Goal: Contribute content: Contribute content

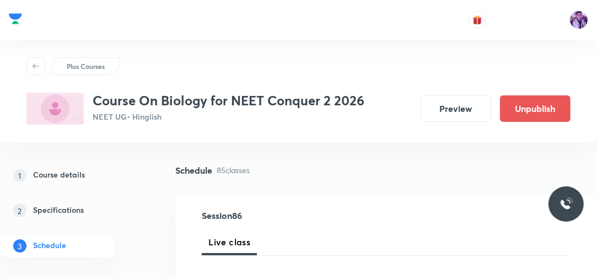
click at [76, 67] on p "Plus Courses" at bounding box center [86, 66] width 38 height 10
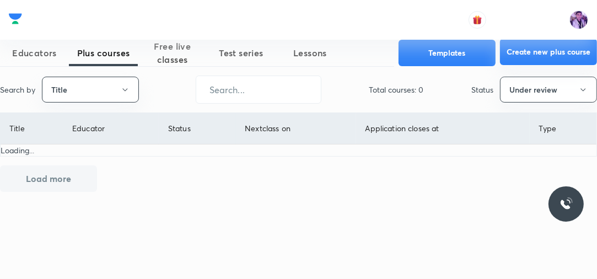
click at [584, 55] on button "Create new plus course" at bounding box center [548, 52] width 97 height 26
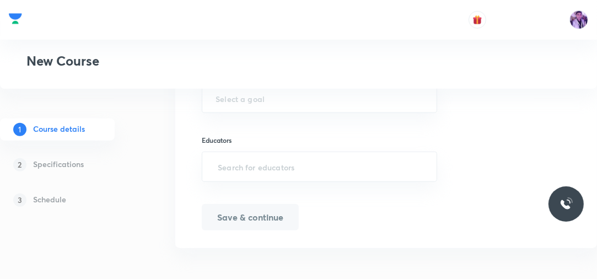
scroll to position [629, 0]
click at [250, 168] on input "text" at bounding box center [320, 164] width 208 height 20
paste input "unacademy-user-H4Y2YDM9SNPM"
type input "unacademy-user-H4Y2YDM9SNPM"
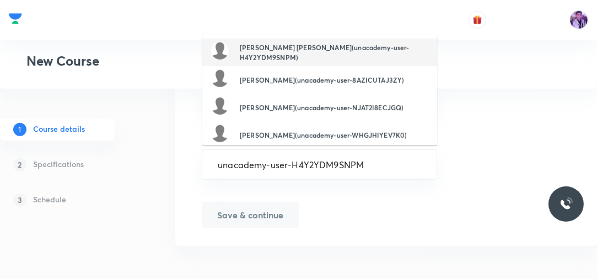
click at [277, 55] on h6 "Gyanesh Kumar Singh(unacademy-user-H4Y2YDM9SNPM)" at bounding box center [334, 52] width 189 height 20
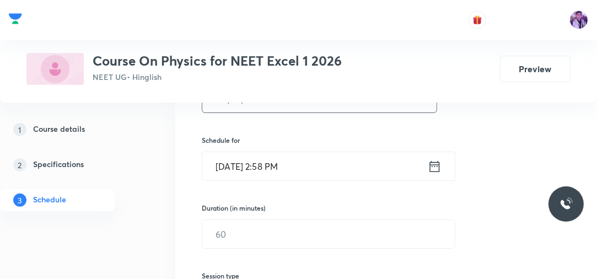
scroll to position [221, 0]
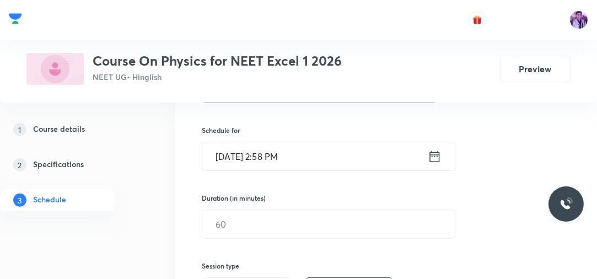
type input "Ray Optics"
click at [267, 158] on input "Oct 8, 2025, 2:58 PM" at bounding box center [315, 156] width 226 height 28
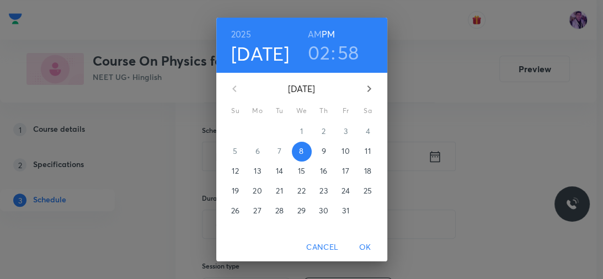
click at [322, 53] on h3 "02" at bounding box center [319, 52] width 22 height 23
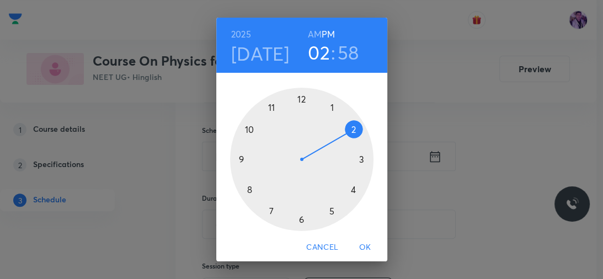
click at [352, 194] on div at bounding box center [301, 159] width 143 height 143
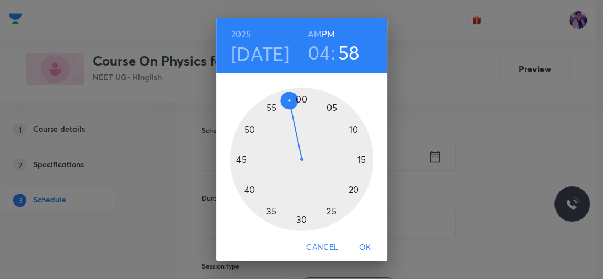
click at [302, 98] on div at bounding box center [301, 159] width 143 height 143
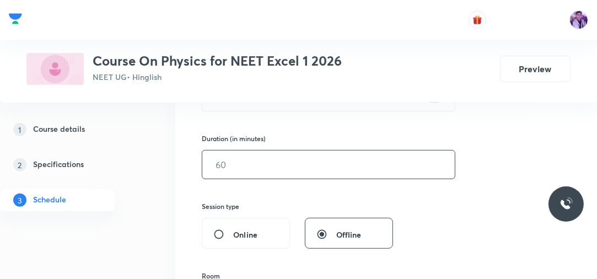
scroll to position [265, 0]
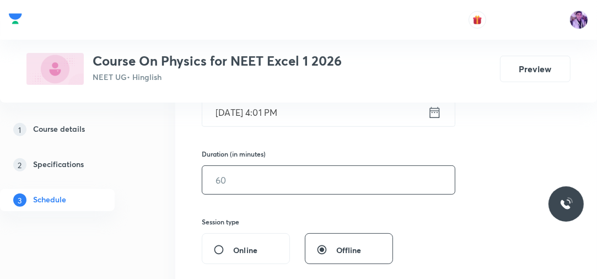
click at [261, 179] on input "text" at bounding box center [328, 180] width 253 height 28
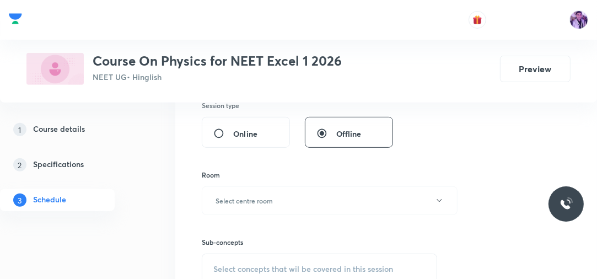
scroll to position [397, 0]
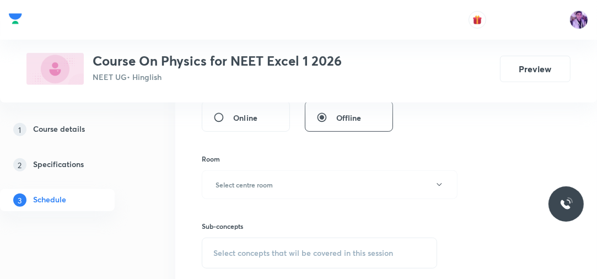
type input "120"
click at [262, 182] on h6 "Select centre room" at bounding box center [244, 185] width 57 height 10
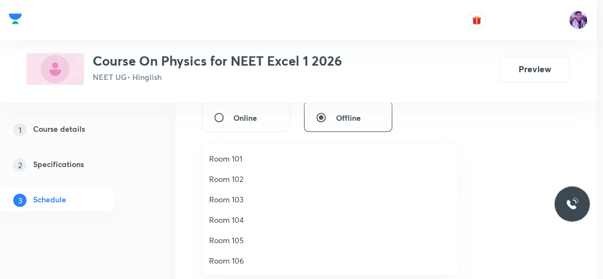
click at [257, 177] on span "Room 102" at bounding box center [330, 179] width 242 height 12
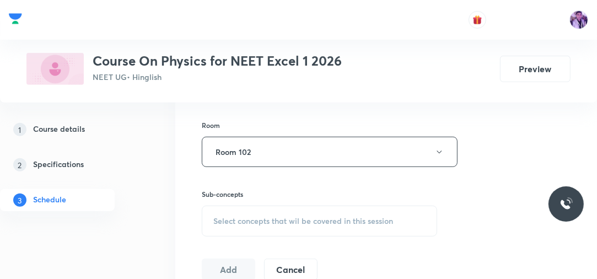
scroll to position [485, 0]
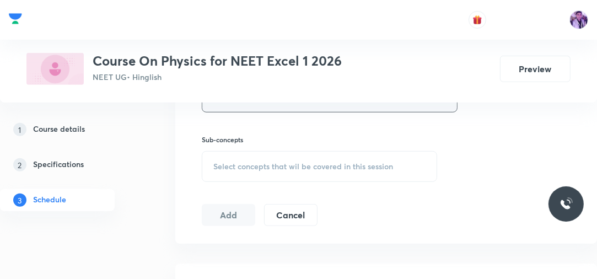
click at [268, 108] on button "Room 102" at bounding box center [330, 97] width 256 height 30
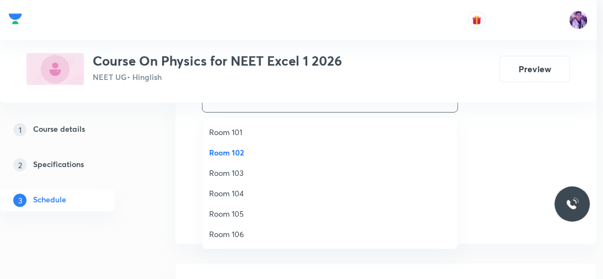
click at [243, 174] on span "Room 103" at bounding box center [330, 173] width 242 height 12
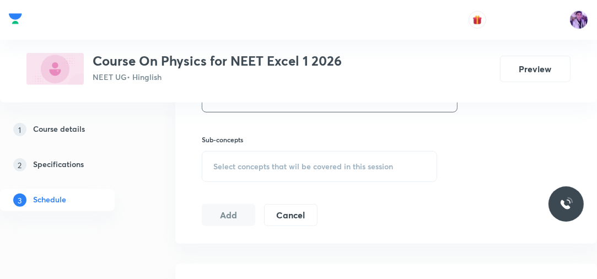
click at [285, 159] on div "Select concepts that wil be covered in this session" at bounding box center [319, 166] width 235 height 31
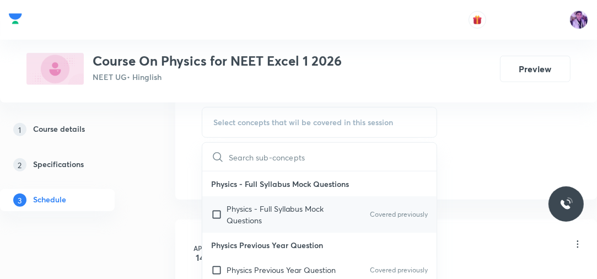
click at [257, 200] on div "Physics - Full Syllabus Mock Questions Covered previously" at bounding box center [319, 214] width 234 height 36
checkbox input "true"
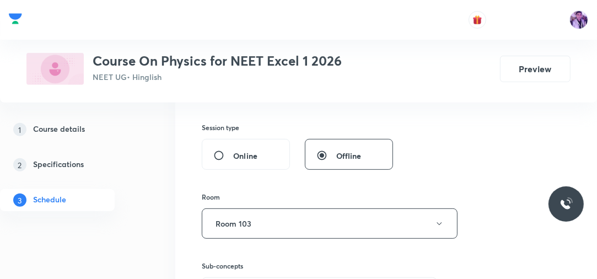
scroll to position [353, 0]
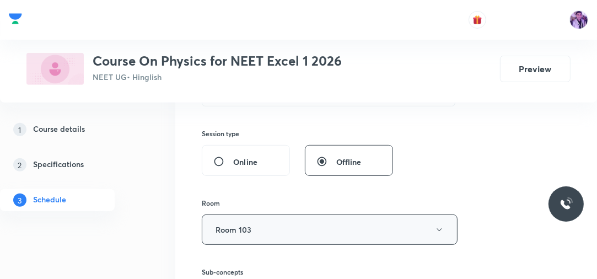
click at [271, 234] on button "Room 103" at bounding box center [330, 229] width 256 height 30
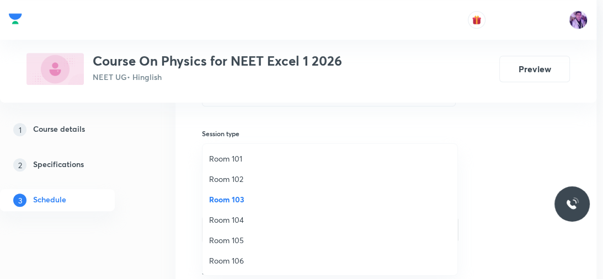
click at [261, 174] on span "Room 102" at bounding box center [330, 179] width 242 height 12
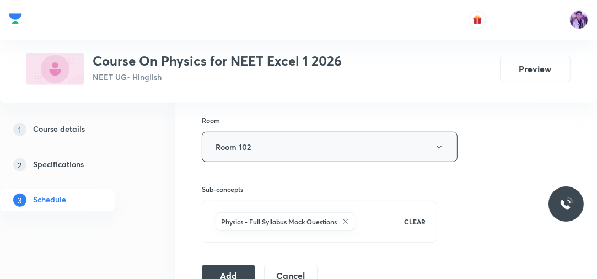
scroll to position [441, 0]
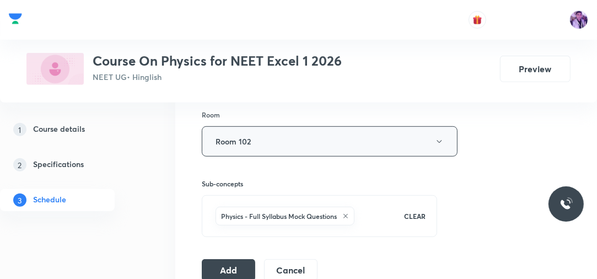
click at [297, 148] on button "Room 102" at bounding box center [330, 141] width 256 height 30
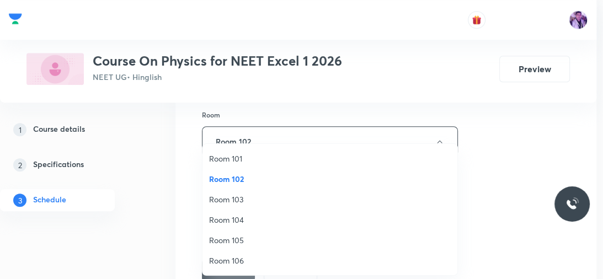
click at [259, 195] on span "Room 103" at bounding box center [330, 200] width 242 height 12
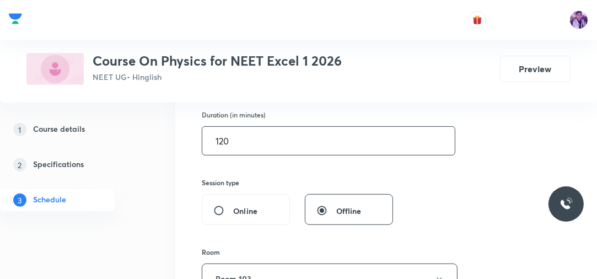
scroll to position [309, 0]
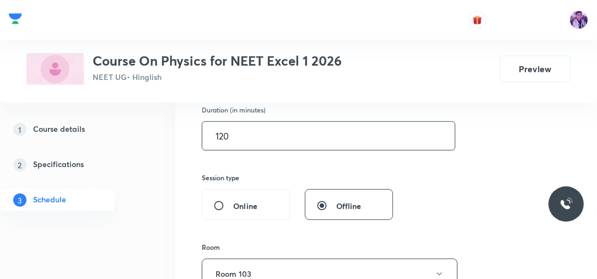
click at [269, 139] on input "120" at bounding box center [328, 136] width 253 height 28
click at [240, 134] on input "100" at bounding box center [328, 136] width 253 height 28
type input "120"
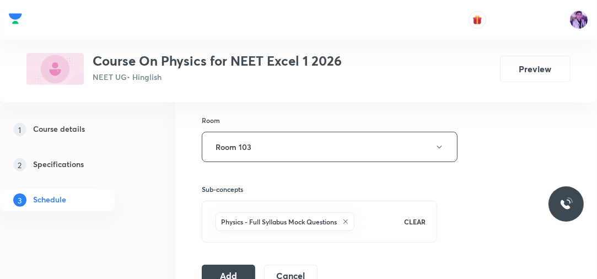
scroll to position [441, 0]
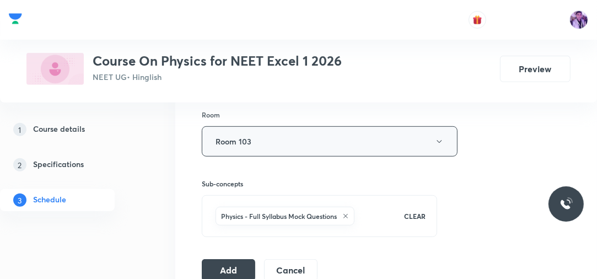
click at [294, 138] on button "Room 103" at bounding box center [330, 141] width 256 height 30
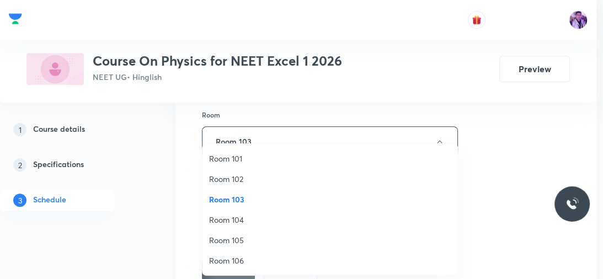
click at [245, 155] on span "Room 101" at bounding box center [330, 159] width 242 height 12
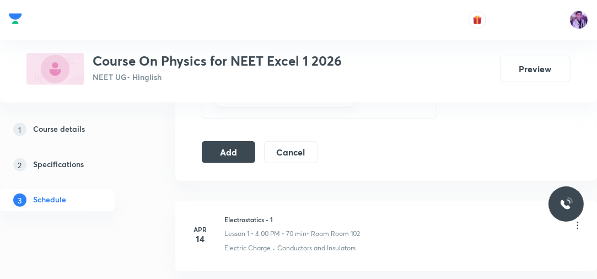
scroll to position [573, 0]
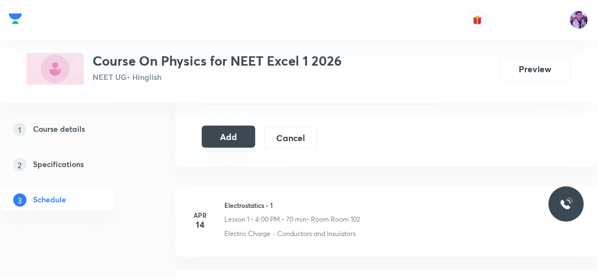
click at [236, 133] on button "Add" at bounding box center [228, 137] width 53 height 22
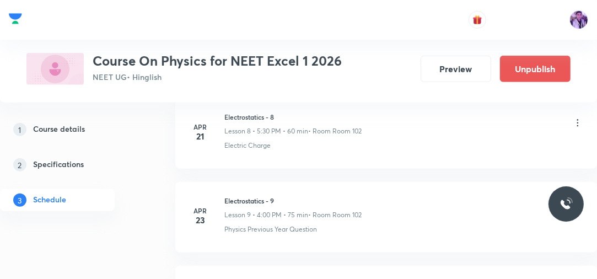
scroll to position [750, 0]
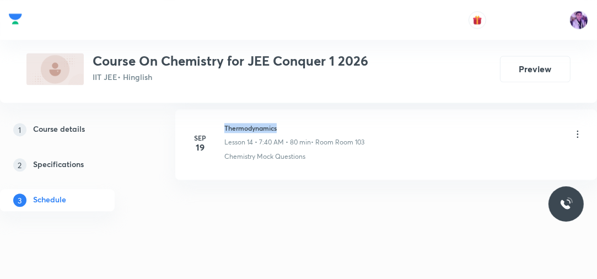
drag, startPoint x: 223, startPoint y: 122, endPoint x: 292, endPoint y: 124, distance: 69.5
click at [292, 124] on div "Sep 19 Thermodynamics Lesson 14 • 7:40 AM • 80 min • Room Room 103 Chemistry Mo…" at bounding box center [386, 142] width 394 height 39
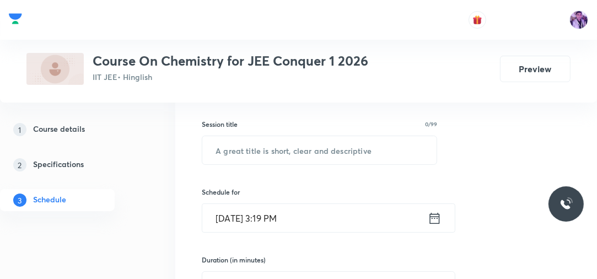
scroll to position [196, 0]
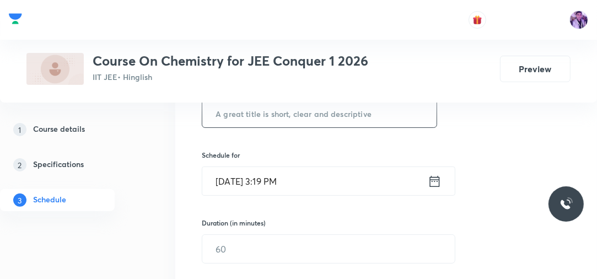
click at [317, 115] on input "text" at bounding box center [319, 113] width 234 height 28
type input "Dummy"
click at [277, 209] on div "Session 15 Live class Session title 5/99 Dummy ​ Schedule for Oct 8, 2025, 3:19…" at bounding box center [386, 264] width 369 height 498
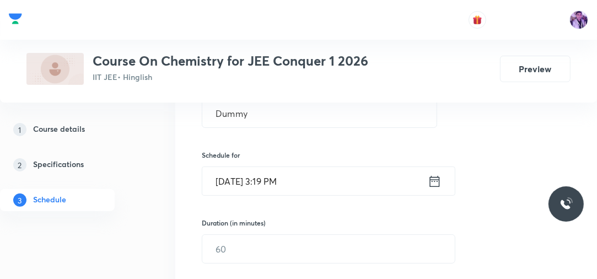
click at [271, 187] on input "Oct 8, 2025, 3:19 PM" at bounding box center [315, 181] width 226 height 28
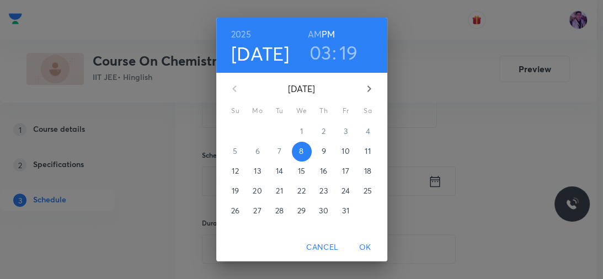
click at [318, 54] on h3 "03" at bounding box center [320, 52] width 22 height 23
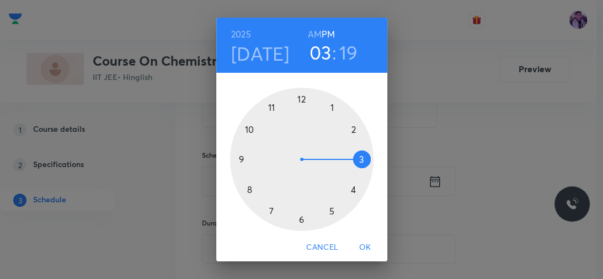
click at [347, 187] on div at bounding box center [301, 159] width 143 height 143
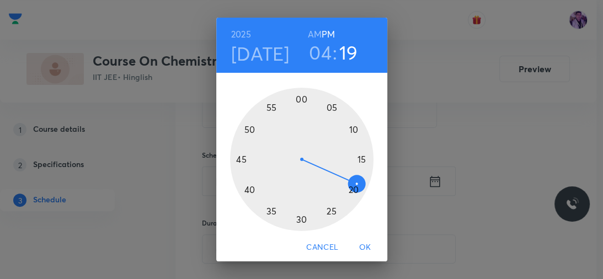
click at [319, 48] on h3 "04" at bounding box center [320, 52] width 23 height 23
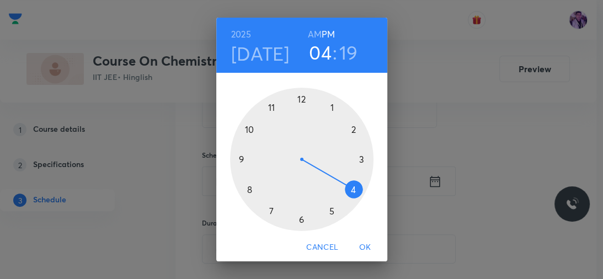
click at [358, 158] on div at bounding box center [301, 159] width 143 height 143
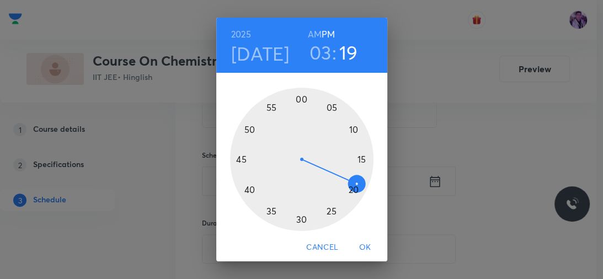
click at [297, 221] on div at bounding box center [301, 159] width 143 height 143
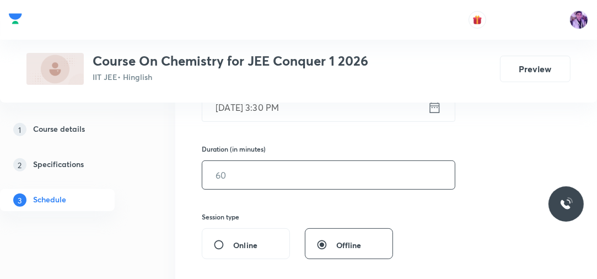
scroll to position [284, 0]
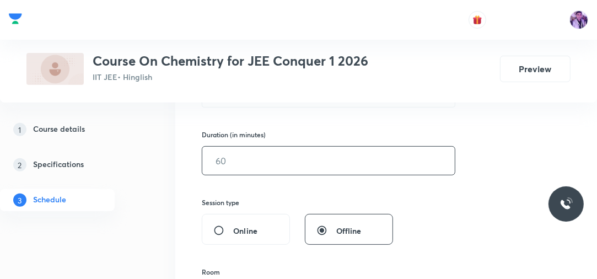
click at [238, 163] on input "text" at bounding box center [328, 161] width 253 height 28
type input "5"
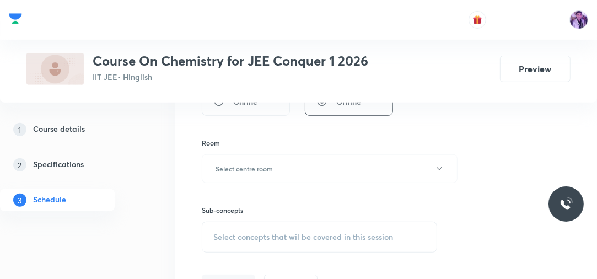
scroll to position [416, 0]
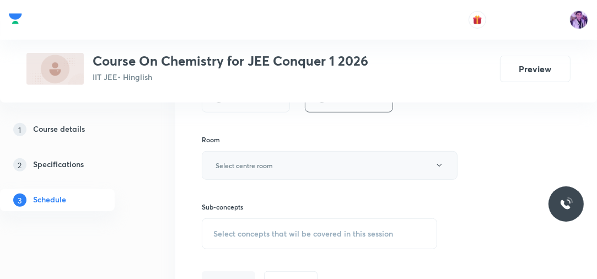
type input "20"
click at [258, 165] on h6 "Select centre room" at bounding box center [244, 165] width 57 height 10
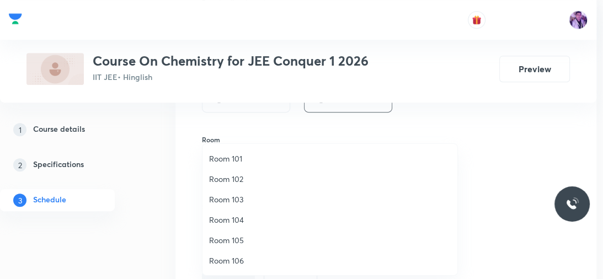
click at [241, 219] on span "Room 104" at bounding box center [330, 220] width 242 height 12
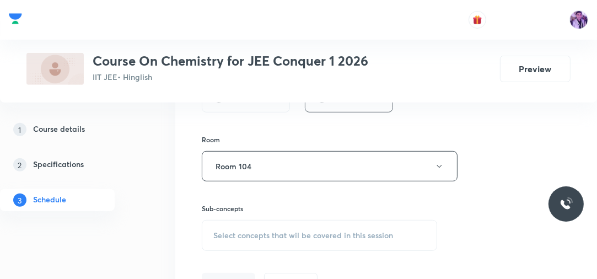
scroll to position [460, 0]
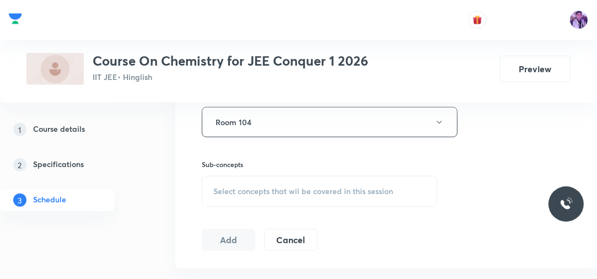
click at [269, 192] on span "Select concepts that wil be covered in this session" at bounding box center [303, 191] width 180 height 9
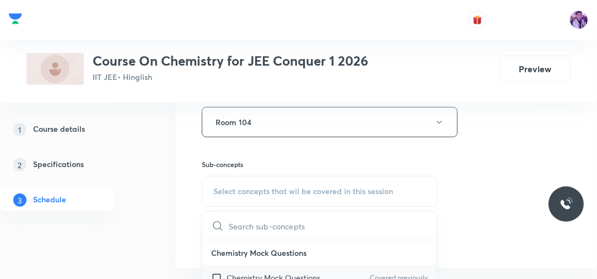
click at [234, 276] on p "Chemistry Mock Questions" at bounding box center [274, 278] width 94 height 12
checkbox input "true"
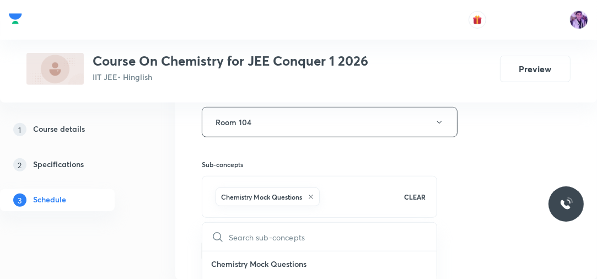
click at [175, 240] on div "Session 15 Live class Session title 5/99 Dummy ​ Schedule for Oct 8, 2025, 3:30…" at bounding box center [386, 6] width 422 height 546
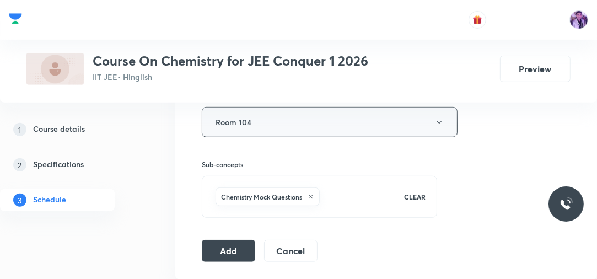
click at [253, 128] on button "Room 104" at bounding box center [330, 122] width 256 height 30
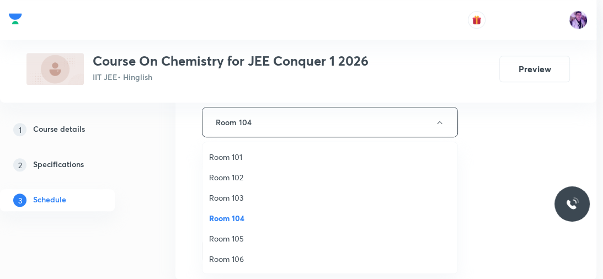
click at [236, 216] on span "Room 104" at bounding box center [330, 218] width 242 height 12
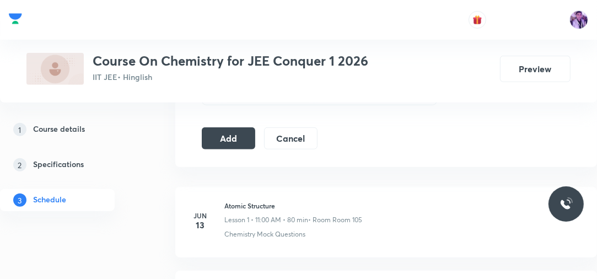
scroll to position [593, 0]
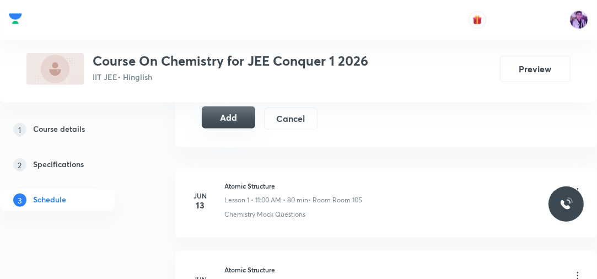
click at [239, 112] on button "Add" at bounding box center [228, 117] width 53 height 22
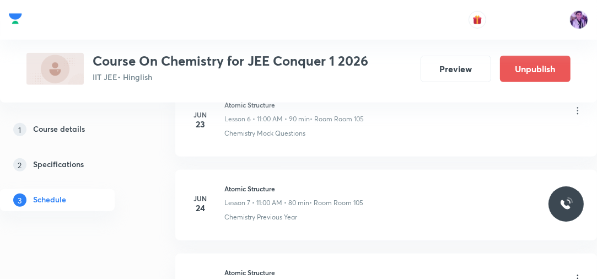
scroll to position [1324, 0]
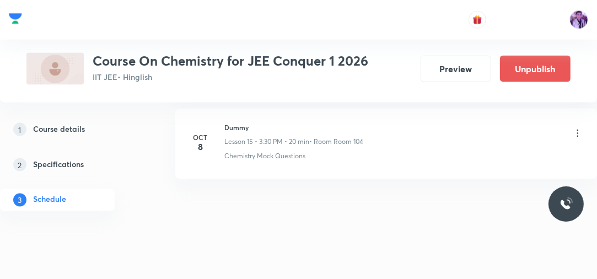
click at [455, 72] on button "Preview" at bounding box center [456, 68] width 71 height 26
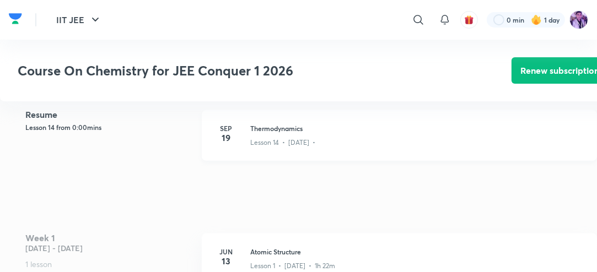
scroll to position [265, 0]
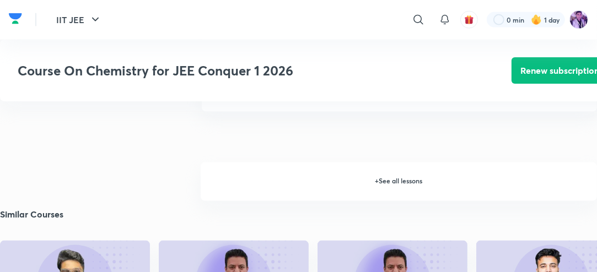
scroll to position [1127, 0]
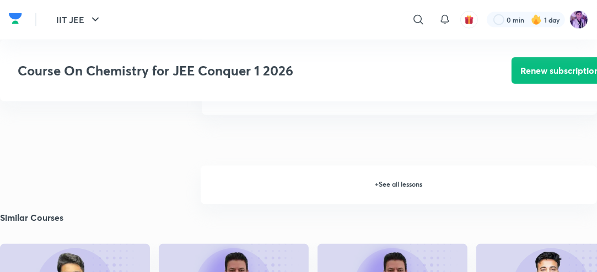
click at [399, 195] on h6 "+ See all lessons" at bounding box center [399, 185] width 396 height 39
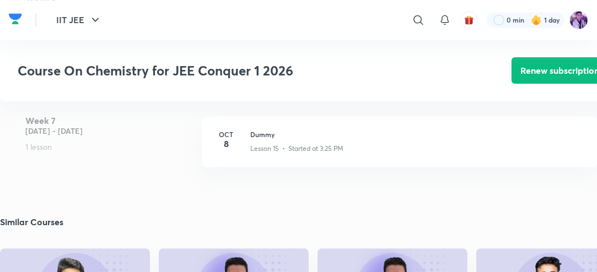
scroll to position [1621, 0]
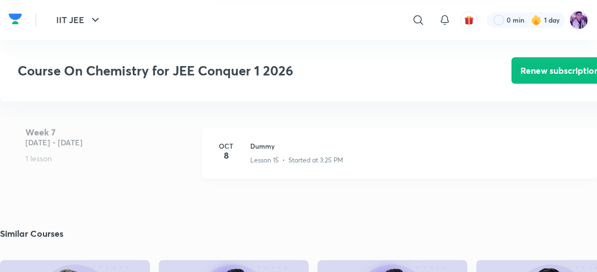
click at [236, 151] on h6 "Oct" at bounding box center [226, 146] width 22 height 10
click at [240, 161] on div "Oct 8 Dummy Lesson 15 • Started at 3:25 PM" at bounding box center [399, 153] width 395 height 51
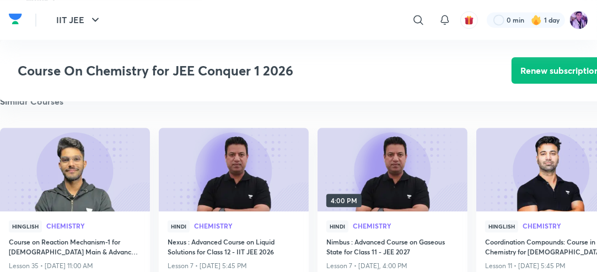
scroll to position [1621, 0]
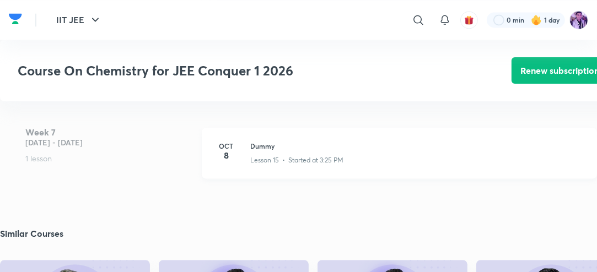
drag, startPoint x: 537, startPoint y: 271, endPoint x: 291, endPoint y: 168, distance: 266.5
click at [291, 165] on p "Lesson 15 • Started at 3:25 PM" at bounding box center [296, 160] width 93 height 10
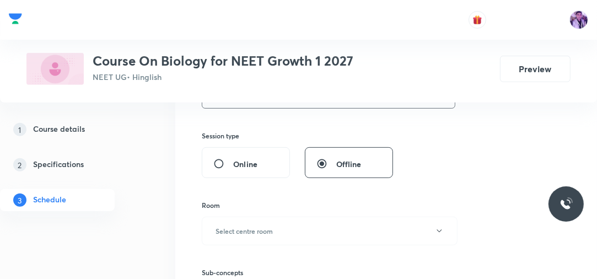
scroll to position [383, 0]
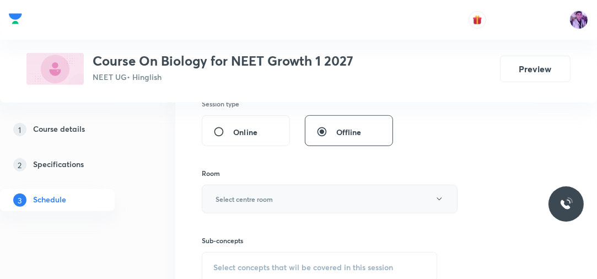
type input "70"
click at [281, 196] on button "Select centre room" at bounding box center [330, 199] width 256 height 29
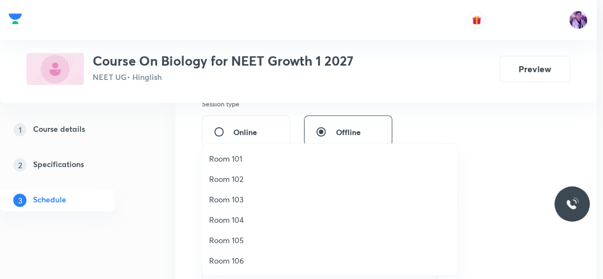
click at [279, 200] on span "Room 103" at bounding box center [330, 200] width 242 height 12
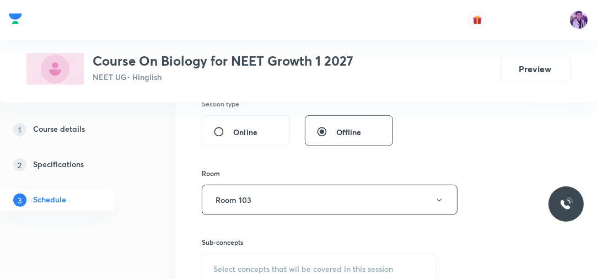
scroll to position [471, 0]
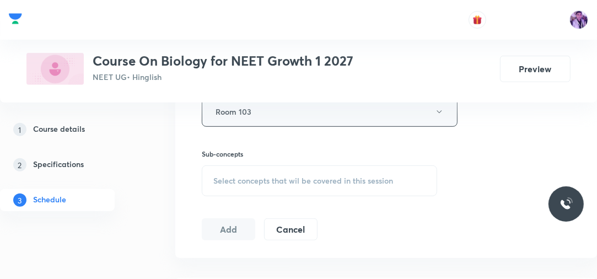
click at [271, 119] on button "Room 103" at bounding box center [330, 111] width 256 height 30
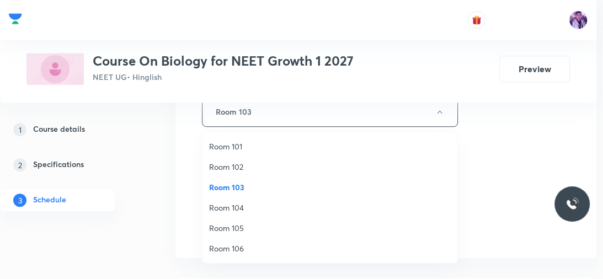
click at [244, 202] on span "Room 104" at bounding box center [330, 208] width 242 height 12
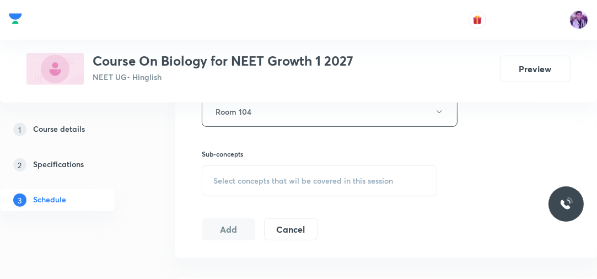
click at [259, 176] on span "Select concepts that wil be covered in this session" at bounding box center [303, 180] width 180 height 9
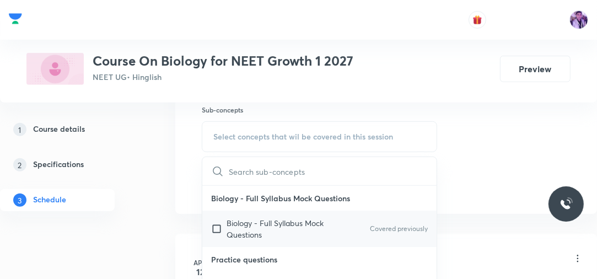
click at [265, 227] on p "Biology - Full Syllabus Mock Questions" at bounding box center [282, 228] width 111 height 23
checkbox input "true"
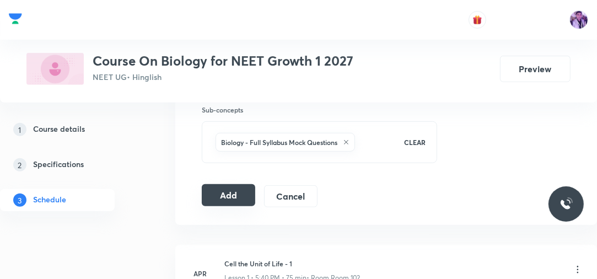
click at [216, 190] on button "Add" at bounding box center [228, 195] width 53 height 22
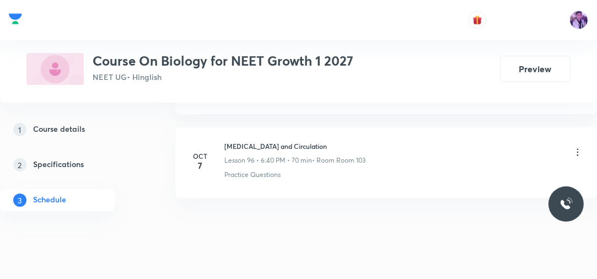
scroll to position [8096, 0]
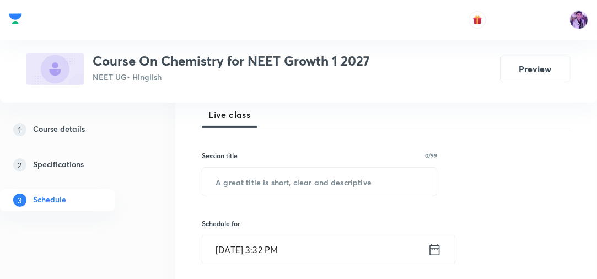
scroll to position [132, 0]
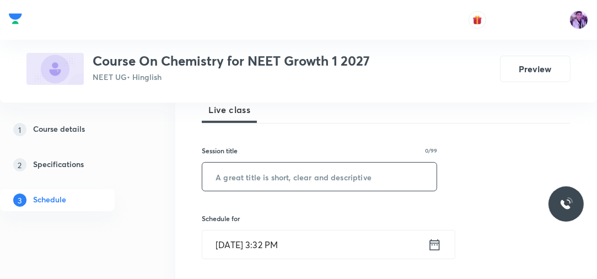
click at [329, 170] on input "text" at bounding box center [319, 177] width 234 height 28
type input "Chemical Equilibrium"
click at [271, 249] on input "Oct 8, 2025, 3:32 PM" at bounding box center [315, 244] width 226 height 28
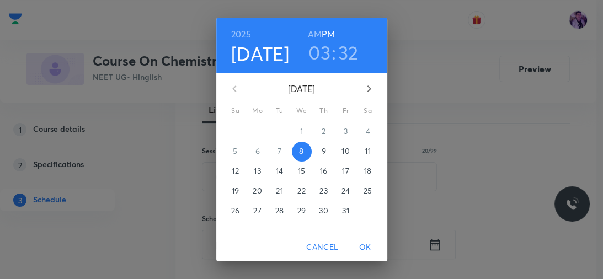
click at [317, 60] on h3 "03" at bounding box center [319, 52] width 22 height 23
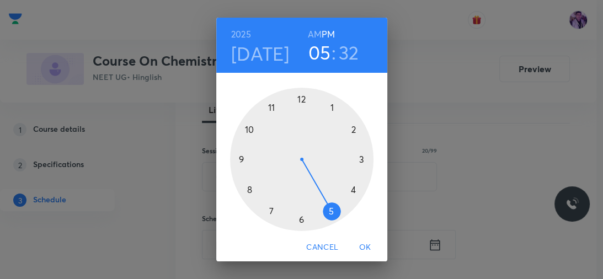
click at [327, 211] on div at bounding box center [301, 159] width 143 height 143
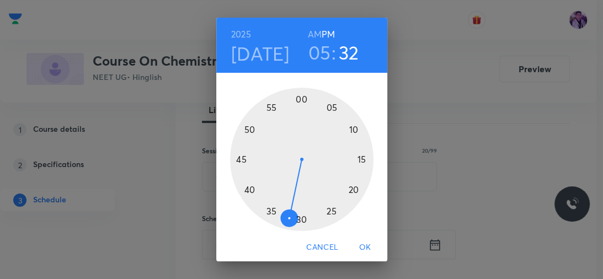
click at [328, 211] on div at bounding box center [301, 159] width 143 height 143
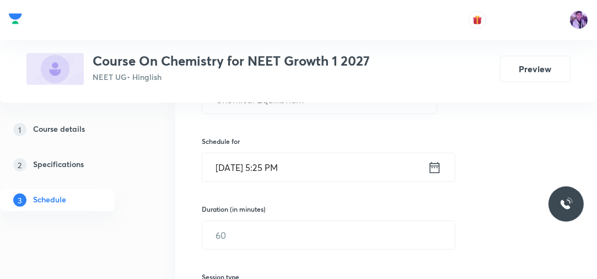
scroll to position [265, 0]
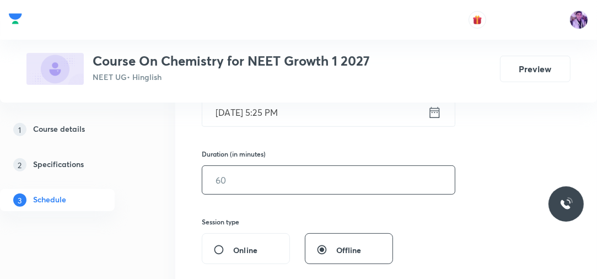
click at [253, 179] on input "text" at bounding box center [328, 180] width 253 height 28
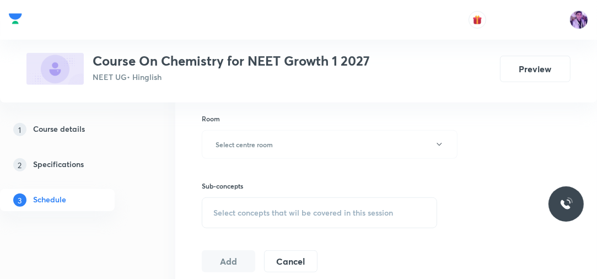
scroll to position [441, 0]
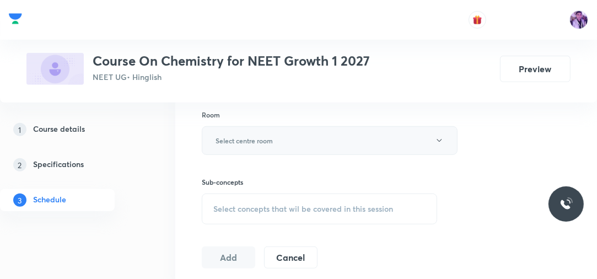
type input "70"
click at [277, 141] on button "Select centre room" at bounding box center [330, 140] width 256 height 29
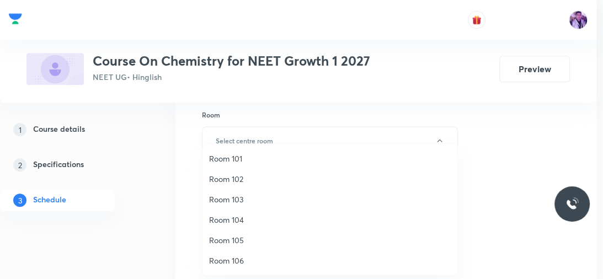
click at [245, 221] on span "Room 104" at bounding box center [330, 220] width 242 height 12
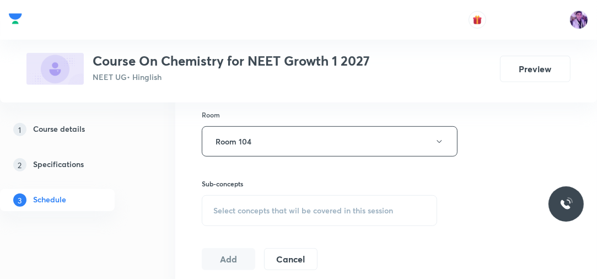
click at [264, 207] on span "Select concepts that wil be covered in this session" at bounding box center [303, 210] width 180 height 9
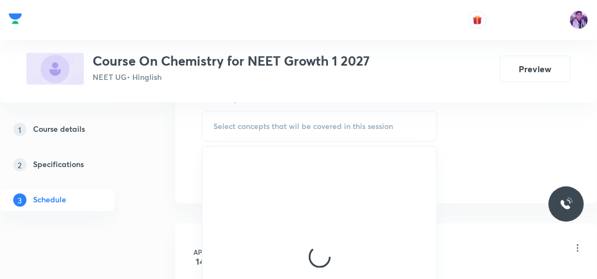
scroll to position [529, 0]
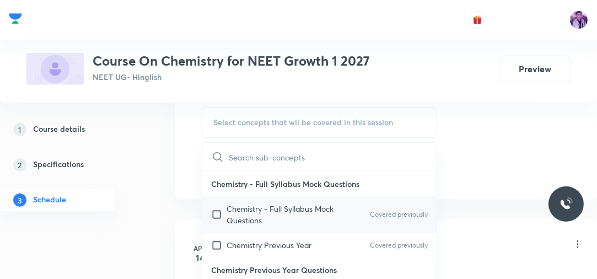
click at [235, 216] on p "Chemistry - Full Syllabus Mock Questions" at bounding box center [282, 214] width 111 height 23
checkbox input "true"
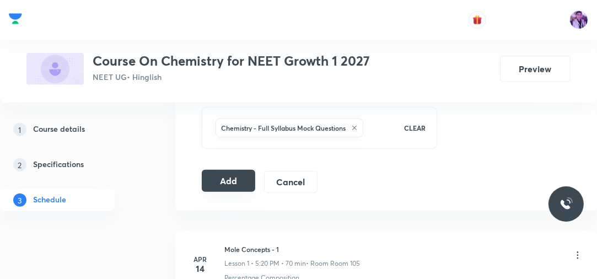
click at [241, 173] on button "Add" at bounding box center [228, 181] width 53 height 22
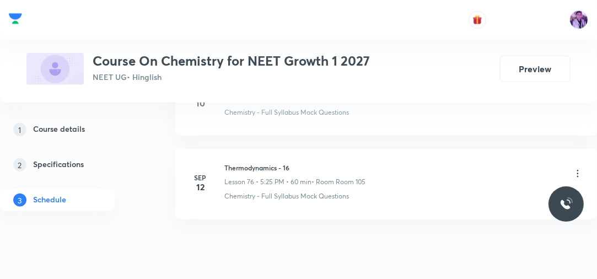
scroll to position [6879, 0]
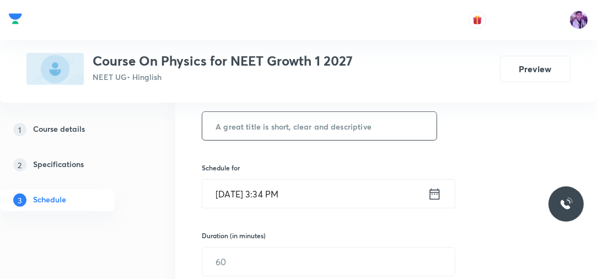
scroll to position [183, 0]
paste input "J19I3DU5"
click at [341, 130] on input "text" at bounding box center [319, 126] width 234 height 28
drag, startPoint x: 341, startPoint y: 130, endPoint x: 207, endPoint y: 132, distance: 134.6
click at [207, 132] on input "J19I3DU5" at bounding box center [319, 126] width 234 height 28
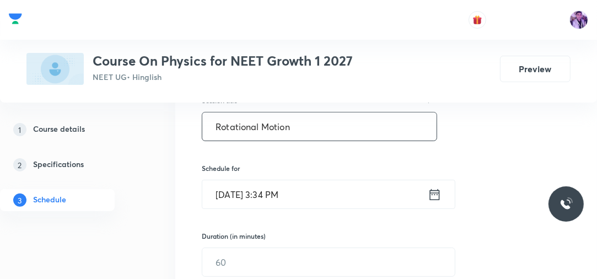
type input "Rotational Motion"
click at [272, 211] on div "Session 90 Live class Session title 17/99 Rotational Motion ​ Schedule for Oct …" at bounding box center [386, 278] width 369 height 498
click at [271, 201] on input "Oct 8, 2025, 3:34 PM" at bounding box center [315, 194] width 226 height 28
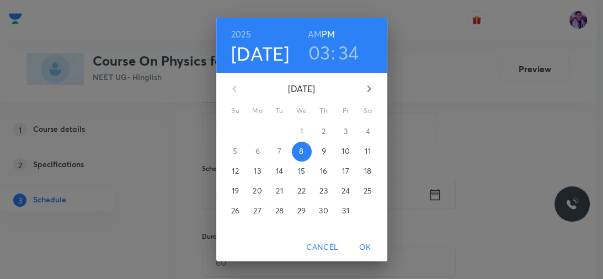
click at [320, 57] on h3 "03" at bounding box center [319, 52] width 22 height 23
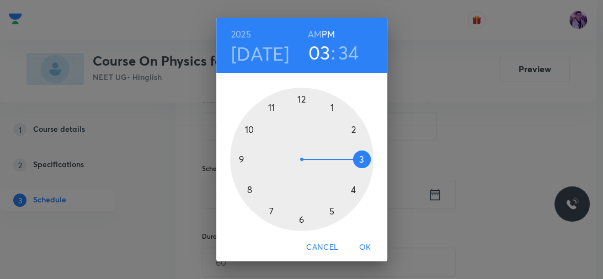
click at [328, 211] on div at bounding box center [301, 159] width 143 height 143
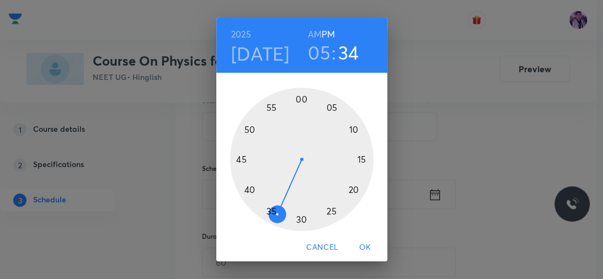
click at [328, 211] on div at bounding box center [301, 159] width 143 height 143
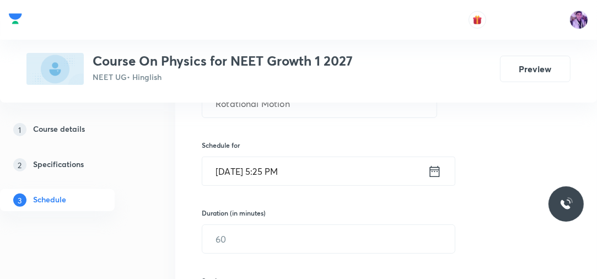
scroll to position [227, 0]
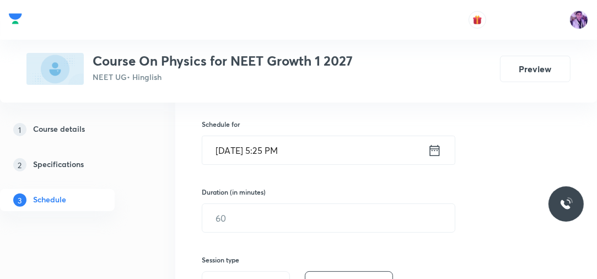
click at [270, 154] on input "Oct 8, 2025, 5:25 PM" at bounding box center [315, 150] width 226 height 28
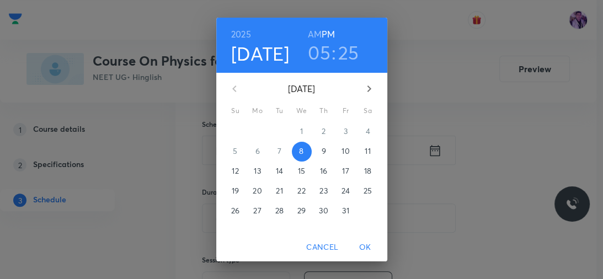
click at [313, 54] on h3 "05" at bounding box center [319, 52] width 23 height 23
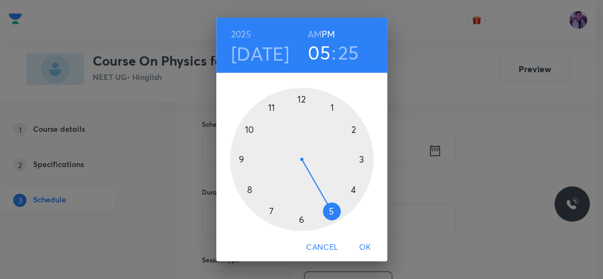
click at [298, 220] on div at bounding box center [301, 159] width 143 height 143
click at [249, 189] on div at bounding box center [301, 159] width 143 height 143
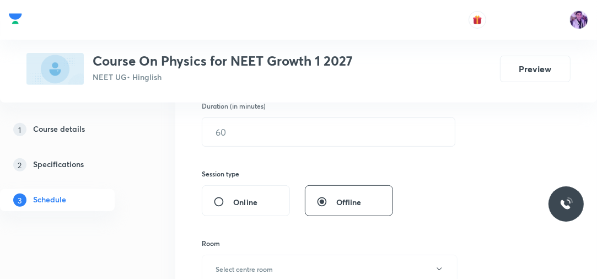
scroll to position [315, 0]
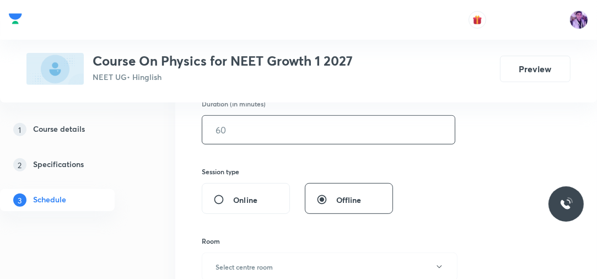
click at [247, 135] on input "text" at bounding box center [328, 130] width 253 height 28
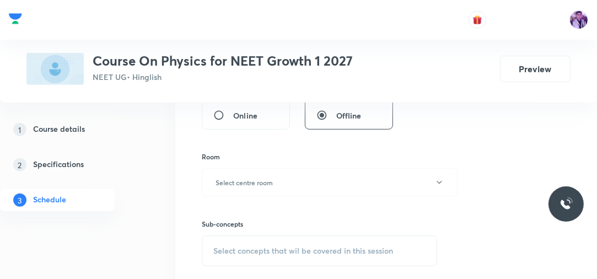
scroll to position [447, 0]
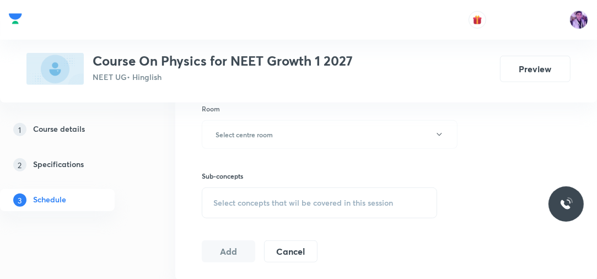
type input "70"
click at [256, 117] on div "Room Select centre room" at bounding box center [319, 126] width 235 height 45
click at [251, 138] on button "Select centre room" at bounding box center [330, 134] width 256 height 29
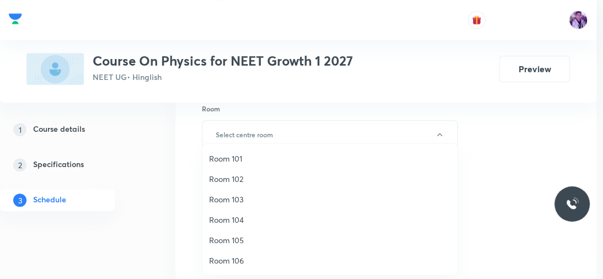
click at [239, 242] on span "Room 105" at bounding box center [330, 240] width 242 height 12
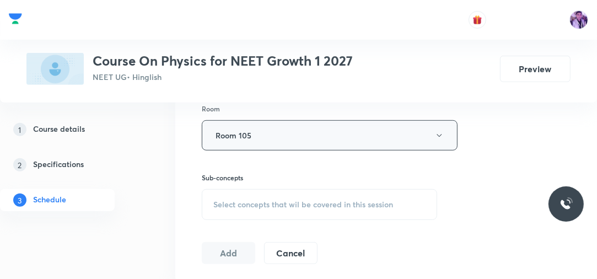
click at [257, 132] on button "Room 105" at bounding box center [330, 135] width 256 height 30
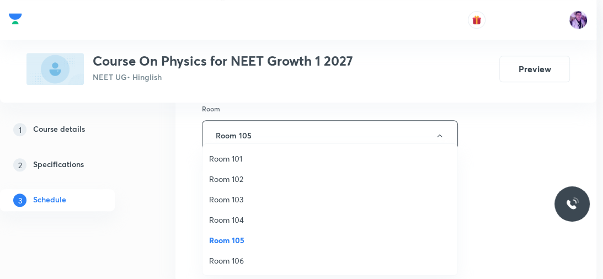
click at [239, 221] on span "Room 104" at bounding box center [330, 220] width 242 height 12
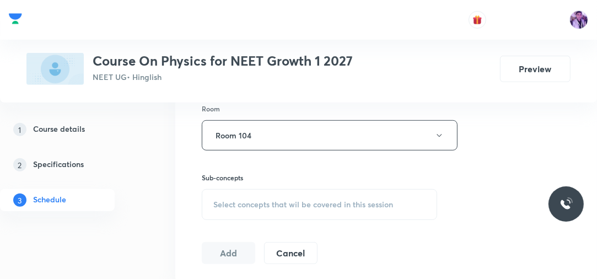
click at [271, 201] on span "Select concepts that wil be covered in this session" at bounding box center [303, 204] width 180 height 9
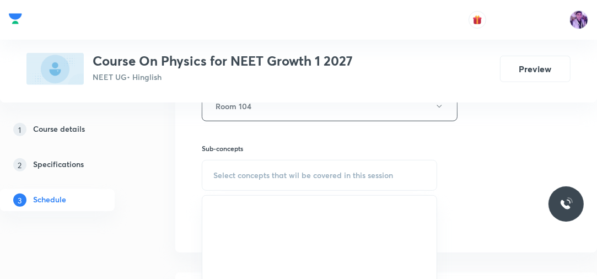
scroll to position [491, 0]
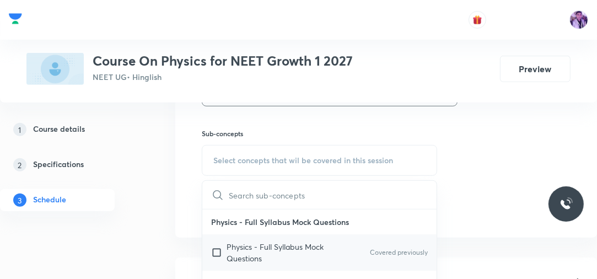
click at [265, 253] on p "Physics - Full Syllabus Mock Questions" at bounding box center [282, 252] width 111 height 23
checkbox input "true"
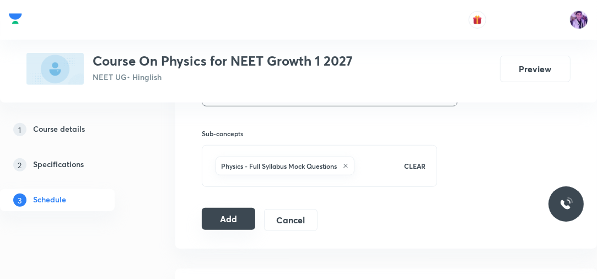
click at [236, 214] on button "Add" at bounding box center [228, 219] width 53 height 22
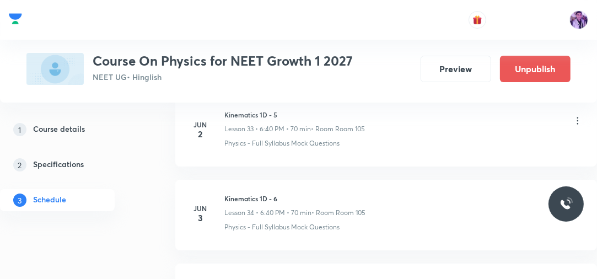
scroll to position [7595, 0]
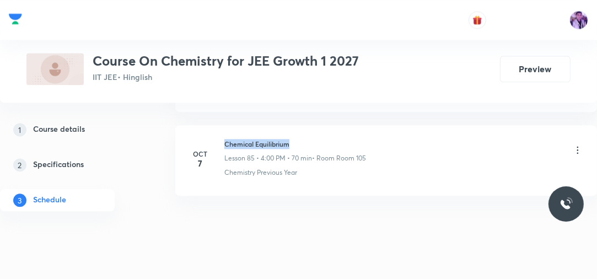
click at [298, 139] on h6 "Chemical Equilibrium" at bounding box center [295, 144] width 142 height 10
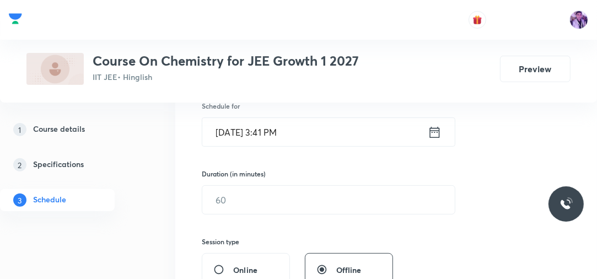
scroll to position [157, 0]
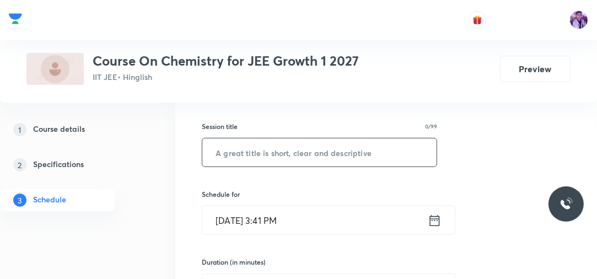
click at [326, 150] on input "text" at bounding box center [319, 152] width 234 height 28
paste input "Chemical Equilibrium"
type input "Chemical Equilibrium"
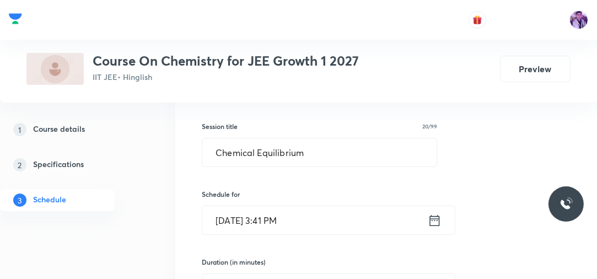
click at [282, 228] on input "[DATE] 3:41 PM" at bounding box center [315, 220] width 226 height 28
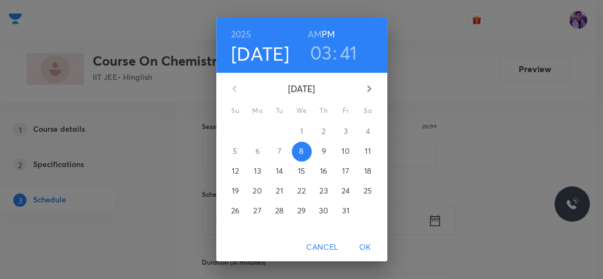
click at [313, 56] on h3 "03" at bounding box center [321, 52] width 22 height 23
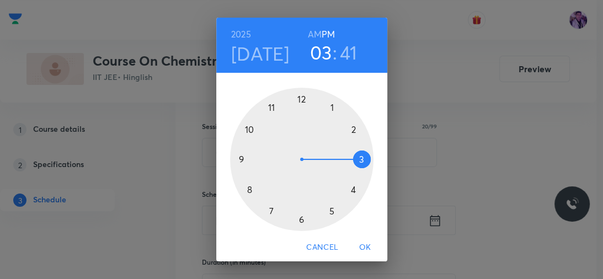
drag, startPoint x: 351, startPoint y: 190, endPoint x: 316, endPoint y: 124, distance: 75.2
click at [350, 188] on div at bounding box center [301, 159] width 143 height 143
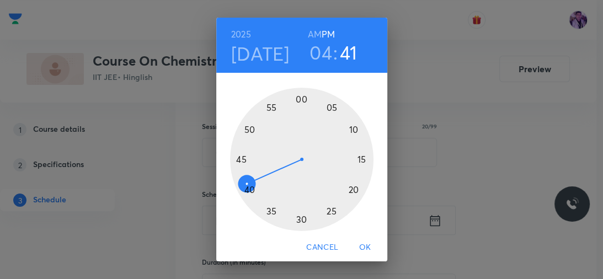
click at [297, 96] on div at bounding box center [301, 159] width 143 height 143
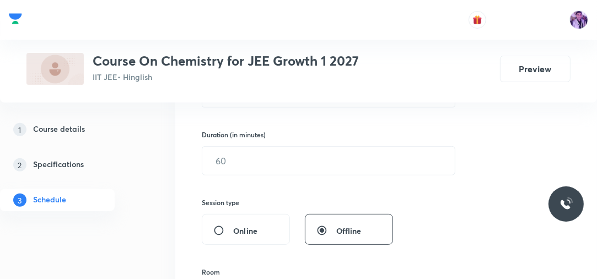
scroll to position [289, 0]
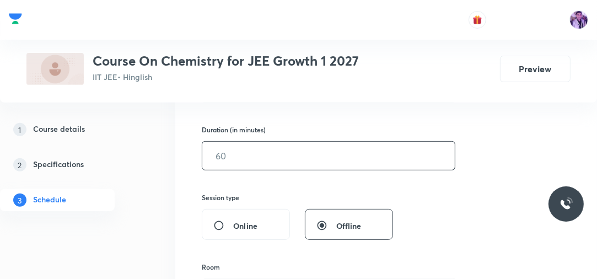
click at [233, 158] on input "text" at bounding box center [328, 156] width 253 height 28
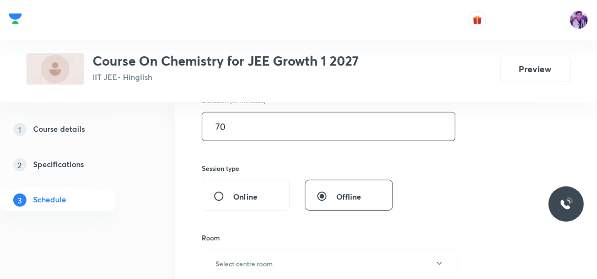
scroll to position [377, 0]
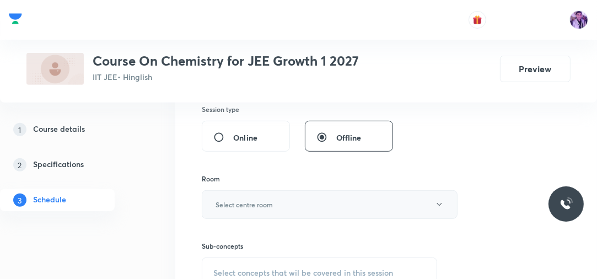
type input "70"
click at [242, 194] on button "Select centre room" at bounding box center [330, 204] width 256 height 29
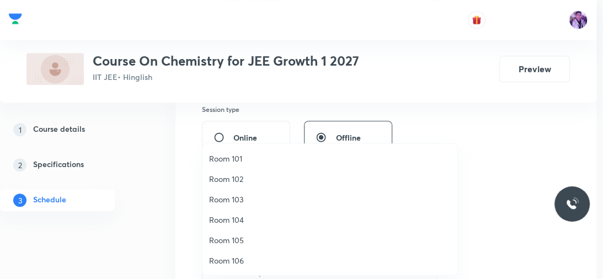
click at [239, 194] on span "Room 103" at bounding box center [330, 200] width 242 height 12
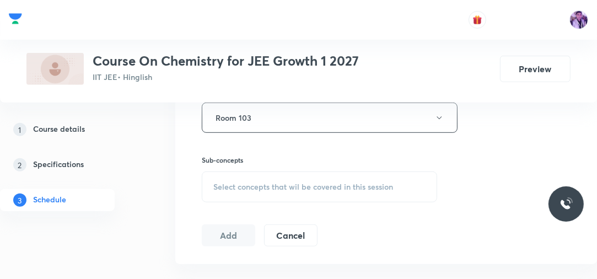
scroll to position [465, 0]
click at [269, 188] on span "Select concepts that wil be covered in this session" at bounding box center [303, 186] width 180 height 9
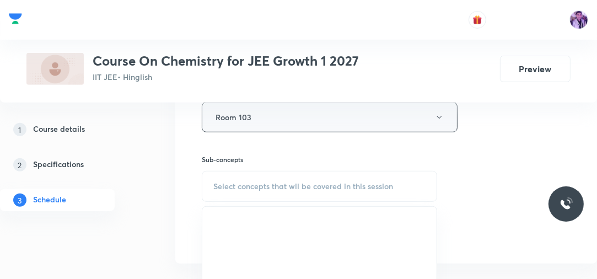
click at [317, 114] on button "Room 103" at bounding box center [330, 117] width 256 height 30
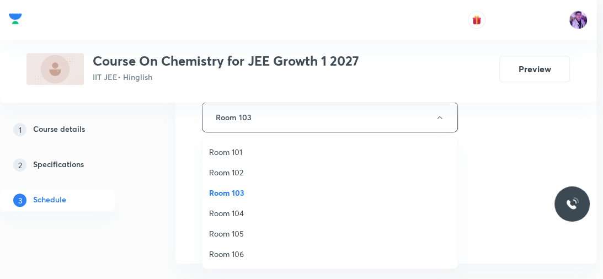
click at [256, 174] on span "Room 102" at bounding box center [330, 173] width 242 height 12
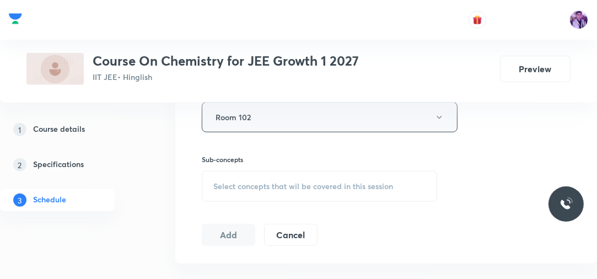
click at [286, 122] on button "Room 102" at bounding box center [330, 117] width 256 height 30
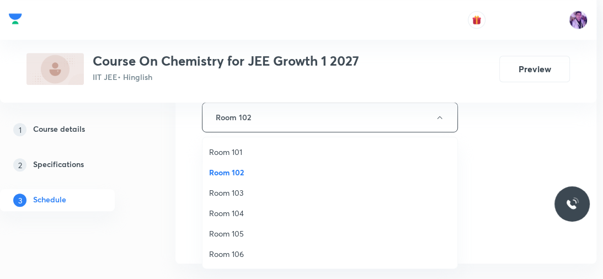
click at [245, 228] on span "Room 105" at bounding box center [330, 234] width 242 height 12
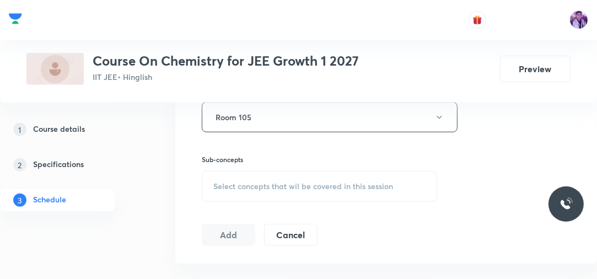
click at [273, 189] on span "Select concepts that wil be covered in this session" at bounding box center [303, 186] width 180 height 9
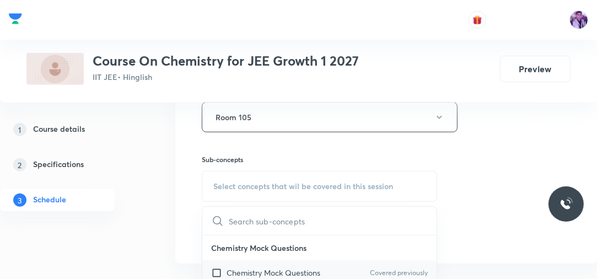
click at [250, 268] on p "Chemistry Mock Questions" at bounding box center [274, 273] width 94 height 12
checkbox input "true"
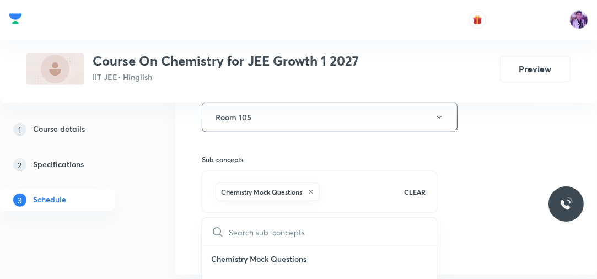
click at [180, 222] on div "Session 86 Live class Session title 20/99 Chemical Equilibrium ​ Schedule for […" at bounding box center [386, 1] width 422 height 546
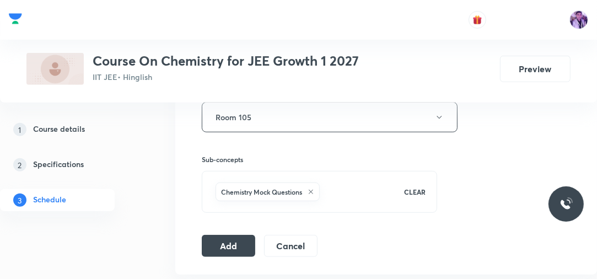
click at [231, 132] on div "Sub-concepts Chemistry Mock Questions CLEAR" at bounding box center [319, 172] width 235 height 81
click at [235, 120] on button "Room 105" at bounding box center [330, 117] width 256 height 30
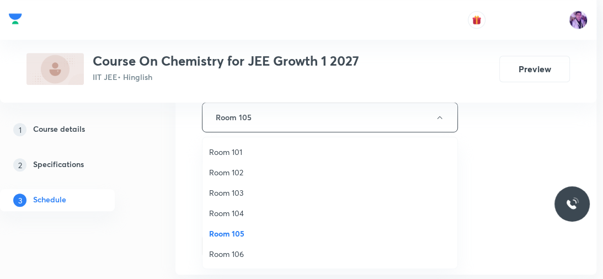
click at [222, 174] on span "Room 102" at bounding box center [330, 173] width 242 height 12
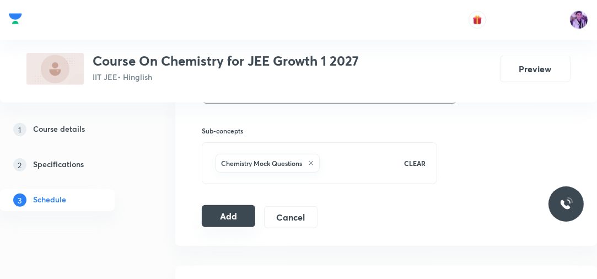
scroll to position [510, 0]
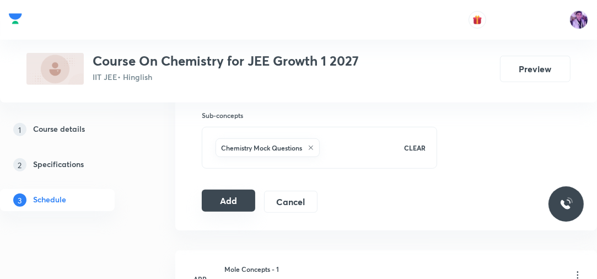
click at [229, 201] on button "Add" at bounding box center [228, 201] width 53 height 22
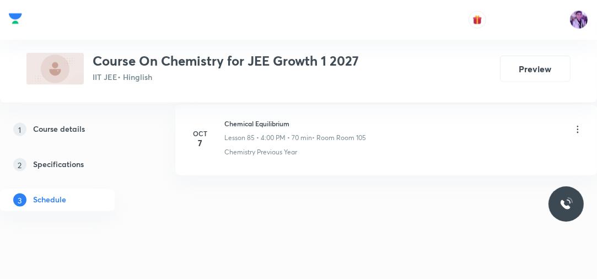
scroll to position [7176, 0]
